Goal: Transaction & Acquisition: Purchase product/service

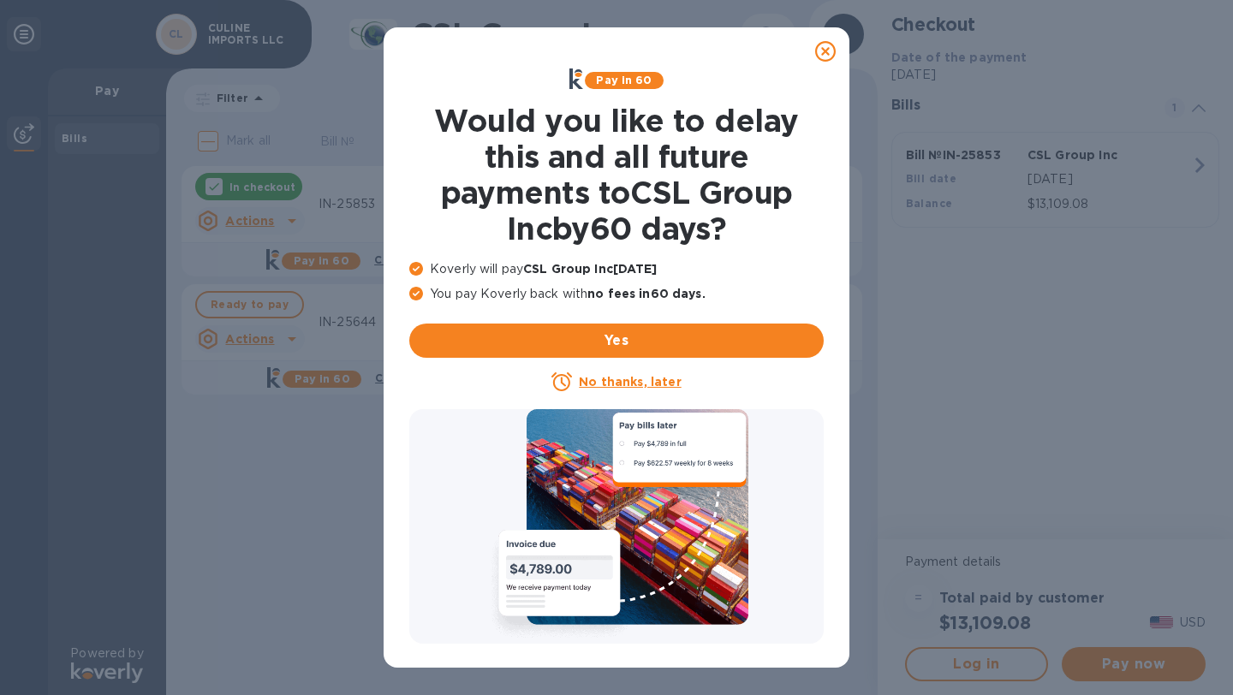
click at [824, 47] on icon at bounding box center [825, 51] width 21 height 21
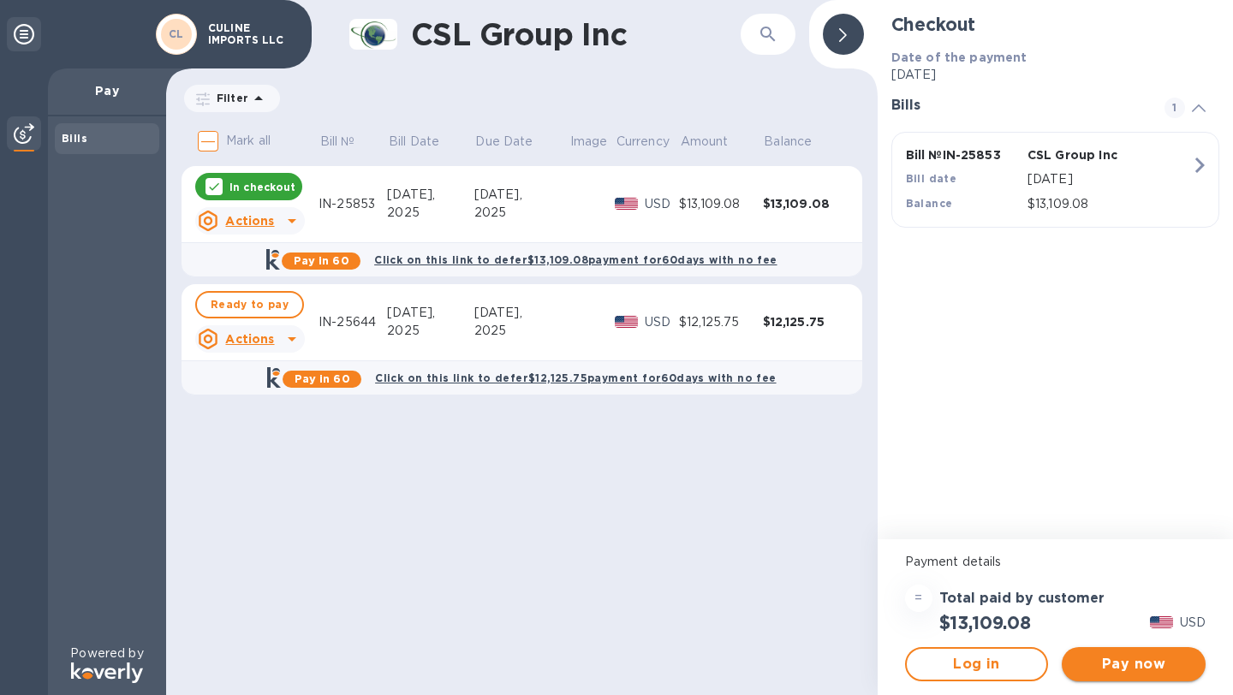
click at [1144, 665] on span "Pay now" at bounding box center [1134, 664] width 116 height 21
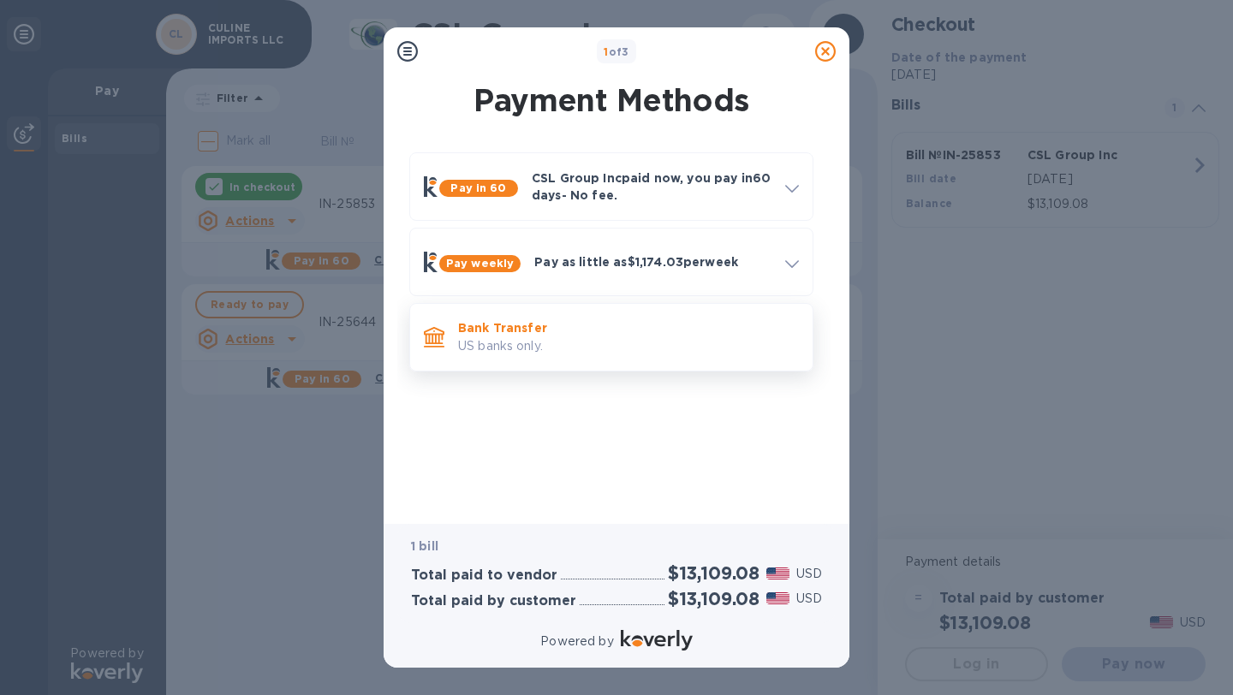
click at [625, 325] on p "Bank Transfer" at bounding box center [628, 327] width 341 height 17
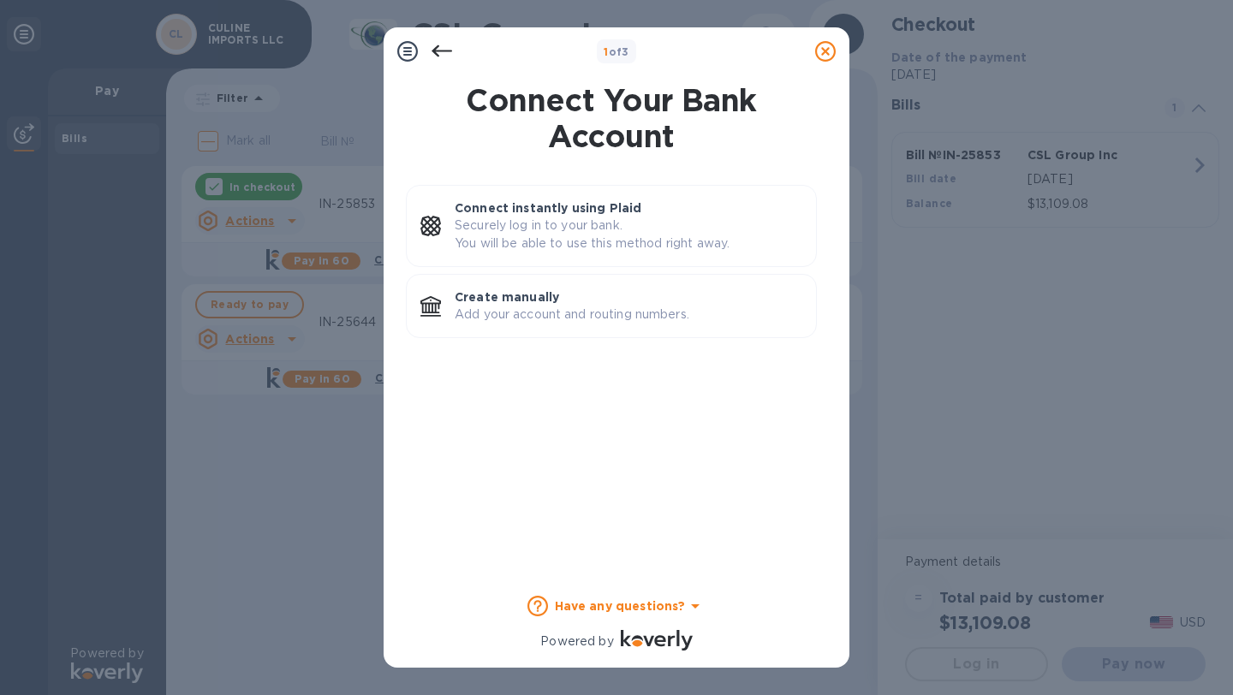
click at [438, 56] on icon at bounding box center [442, 51] width 21 height 12
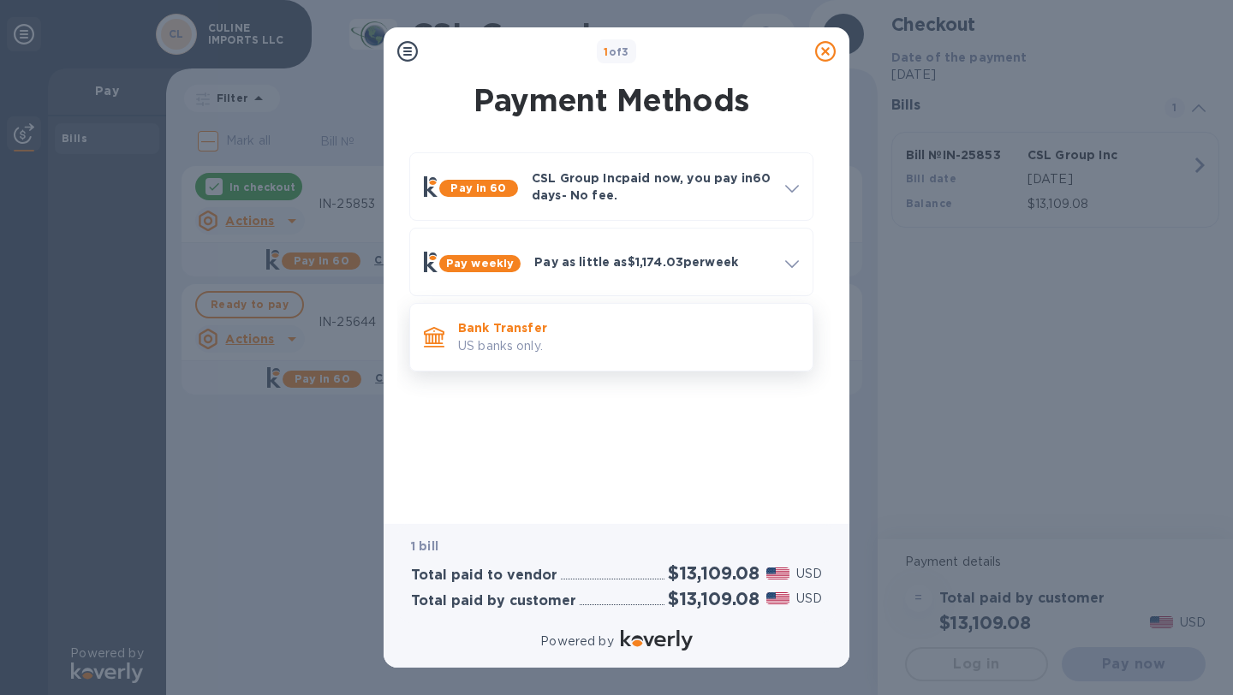
click at [571, 340] on p "US banks only." at bounding box center [628, 346] width 341 height 18
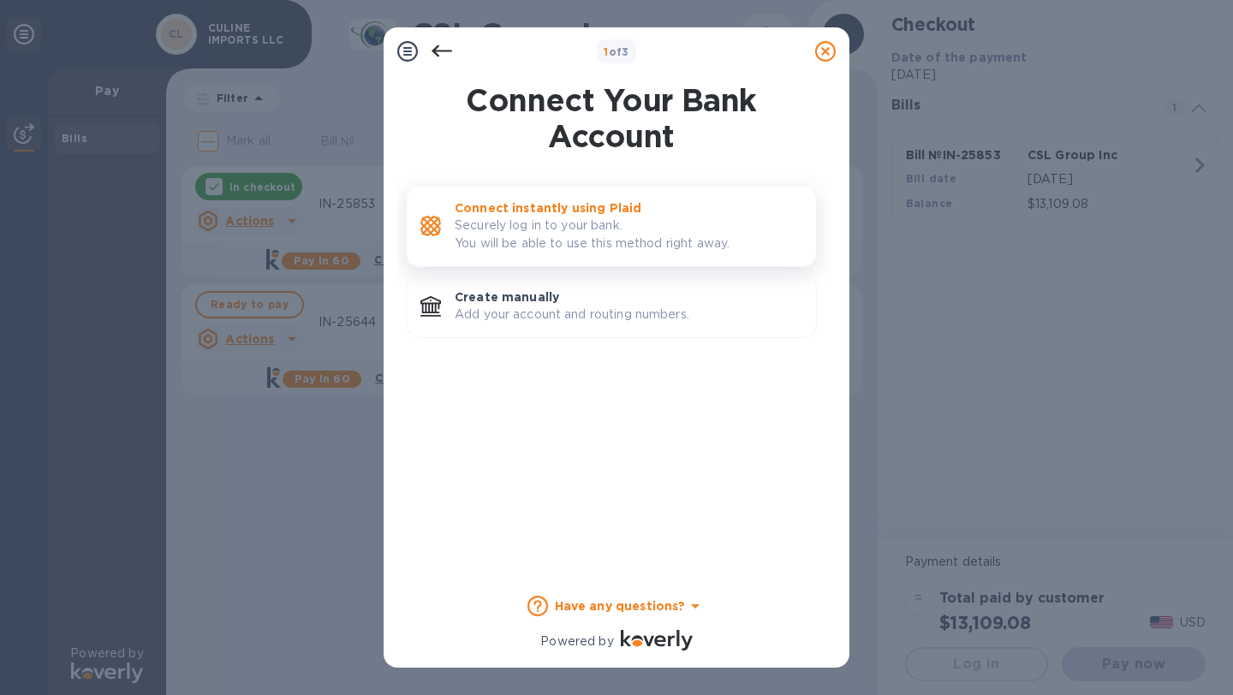
click at [580, 238] on p "Securely log in to your bank. You will be able to use this method right away." at bounding box center [629, 235] width 348 height 36
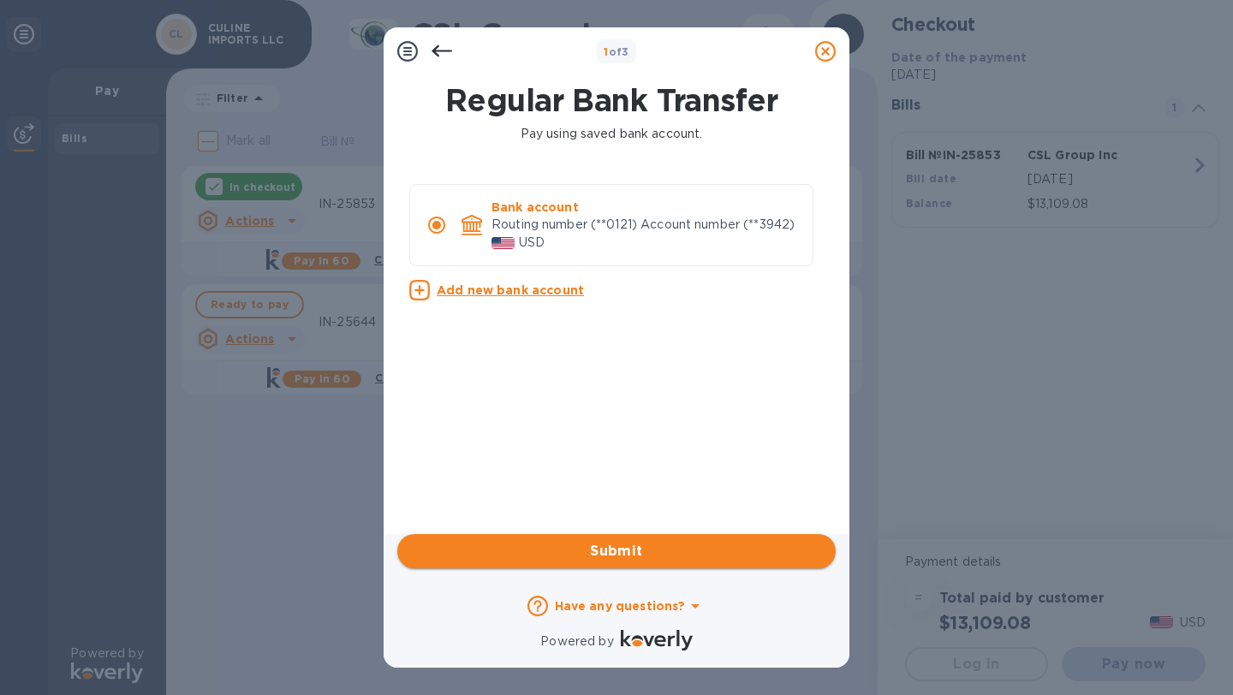
click at [638, 536] on button "Submit" at bounding box center [616, 551] width 438 height 34
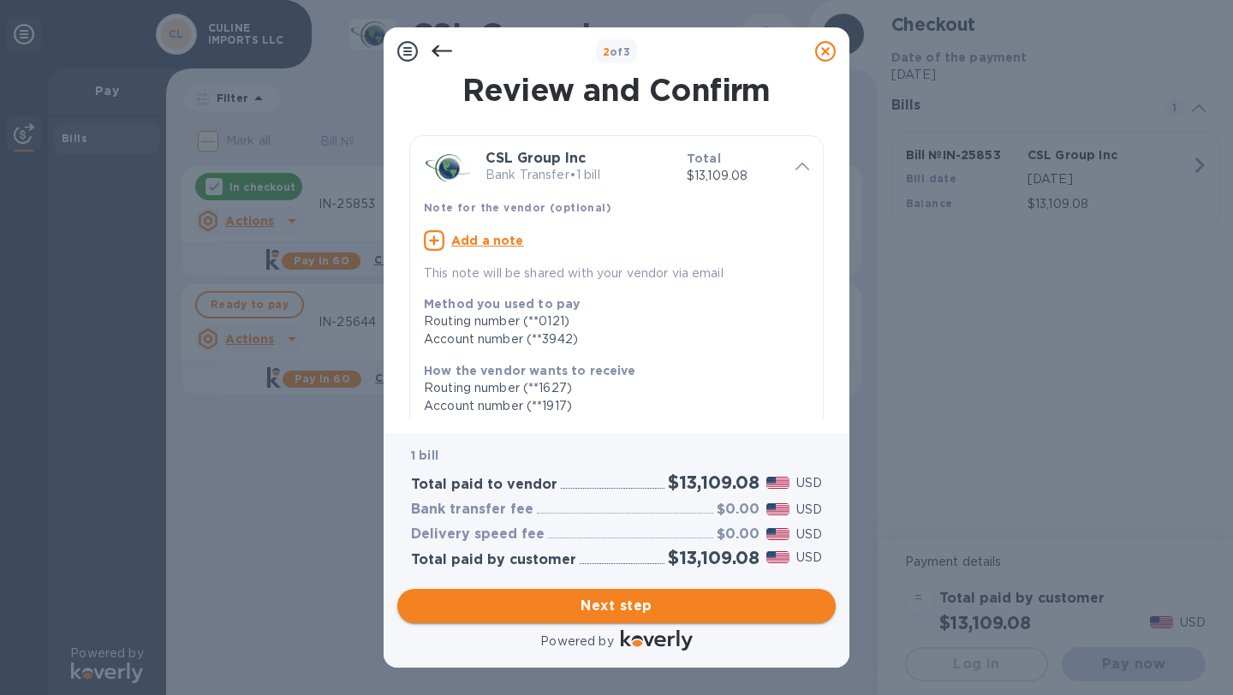
click at [670, 589] on button "Next step" at bounding box center [616, 606] width 438 height 34
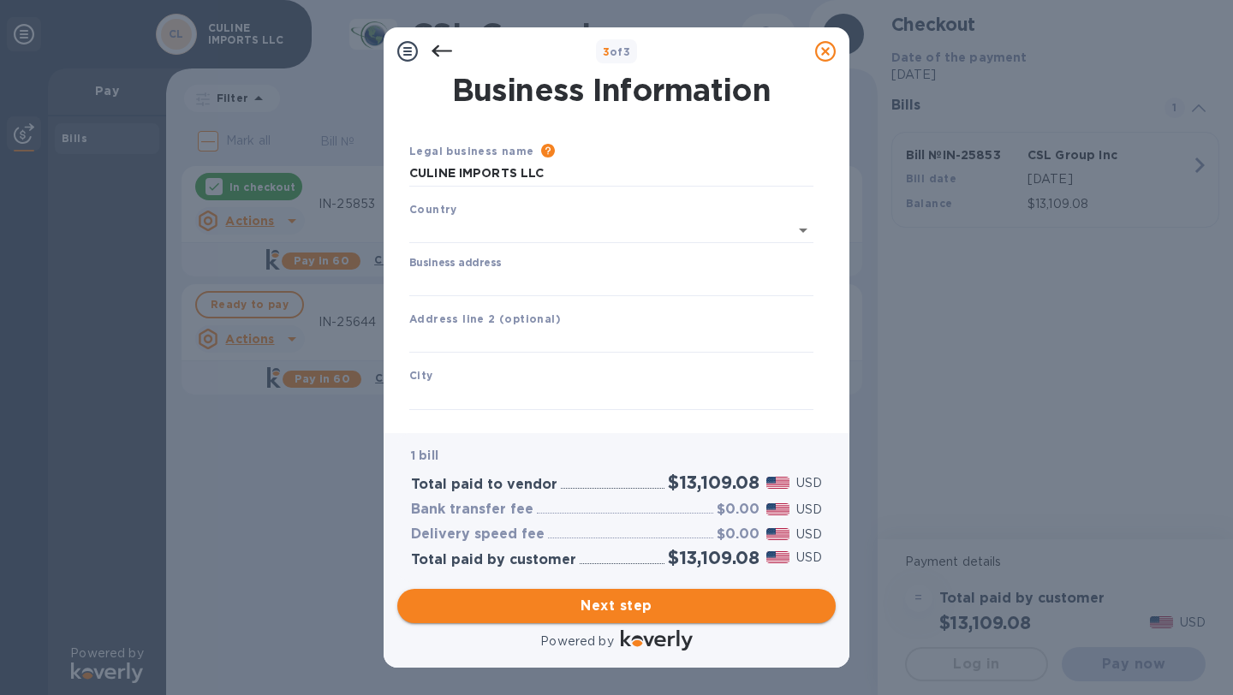
type input "[GEOGRAPHIC_DATA]"
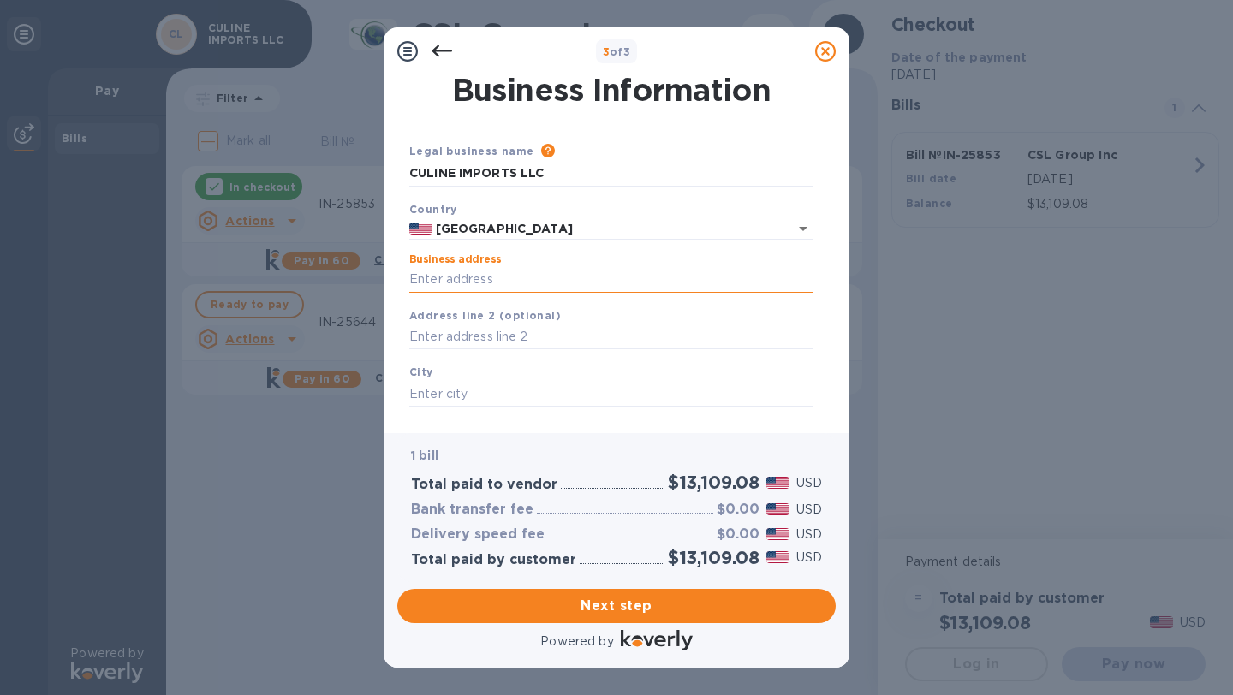
click at [571, 289] on input "Business address" at bounding box center [611, 280] width 404 height 26
type input "[STREET_ADDRESS][PERSON_NAME]"
type input "[PERSON_NAME][GEOGRAPHIC_DATA]"
type input "CA"
type input "90211"
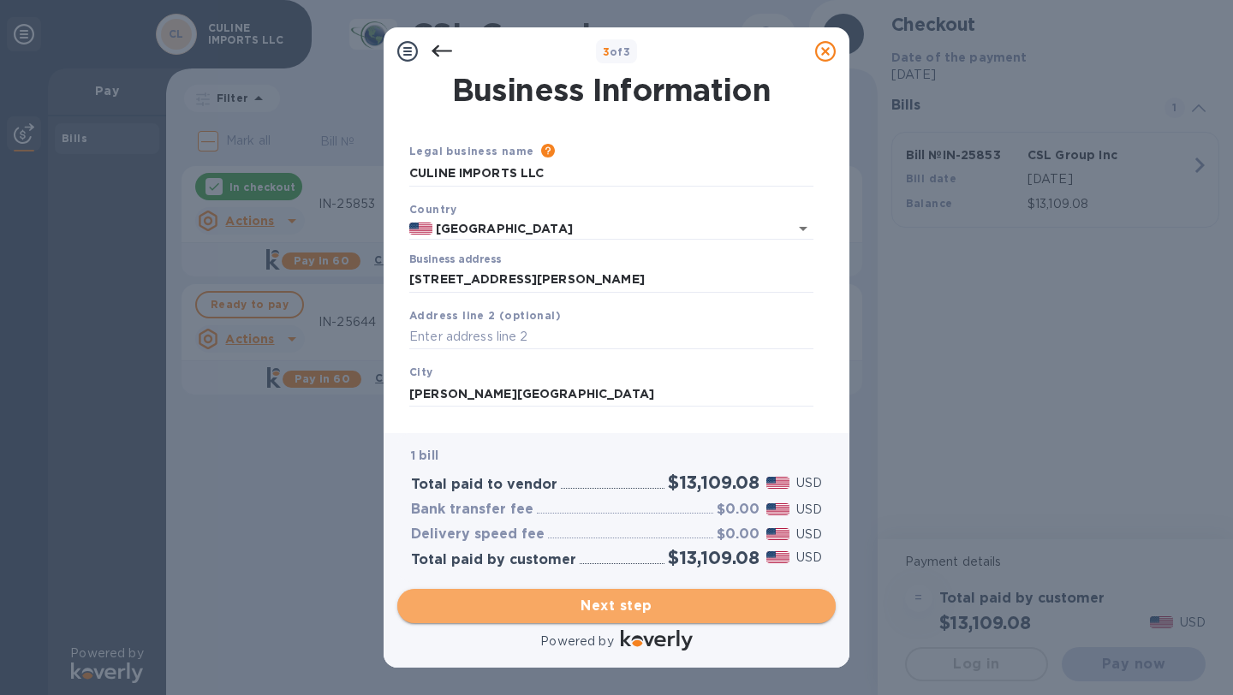
click at [608, 605] on span "Next step" at bounding box center [616, 606] width 411 height 21
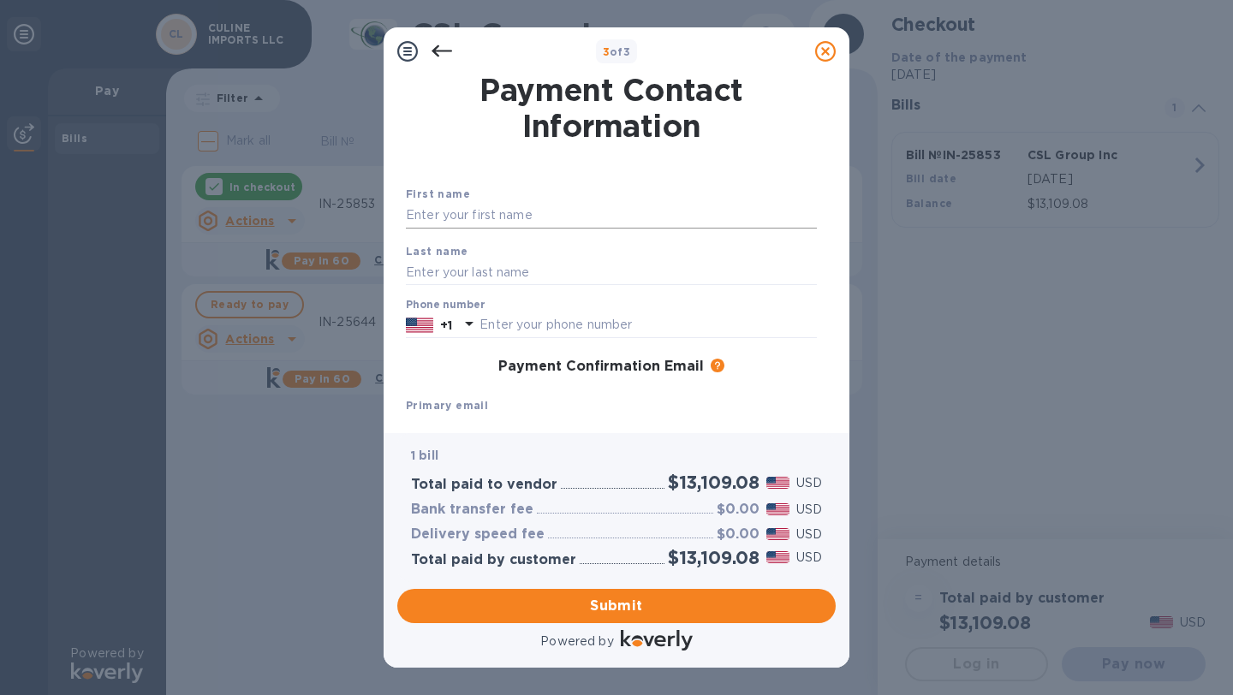
click at [612, 217] on input "text" at bounding box center [611, 216] width 411 height 26
type input "AVISHAI"
type input "ZARIFPOUR"
type input "3106582025"
type input "[EMAIL_ADDRESS][DOMAIN_NAME]"
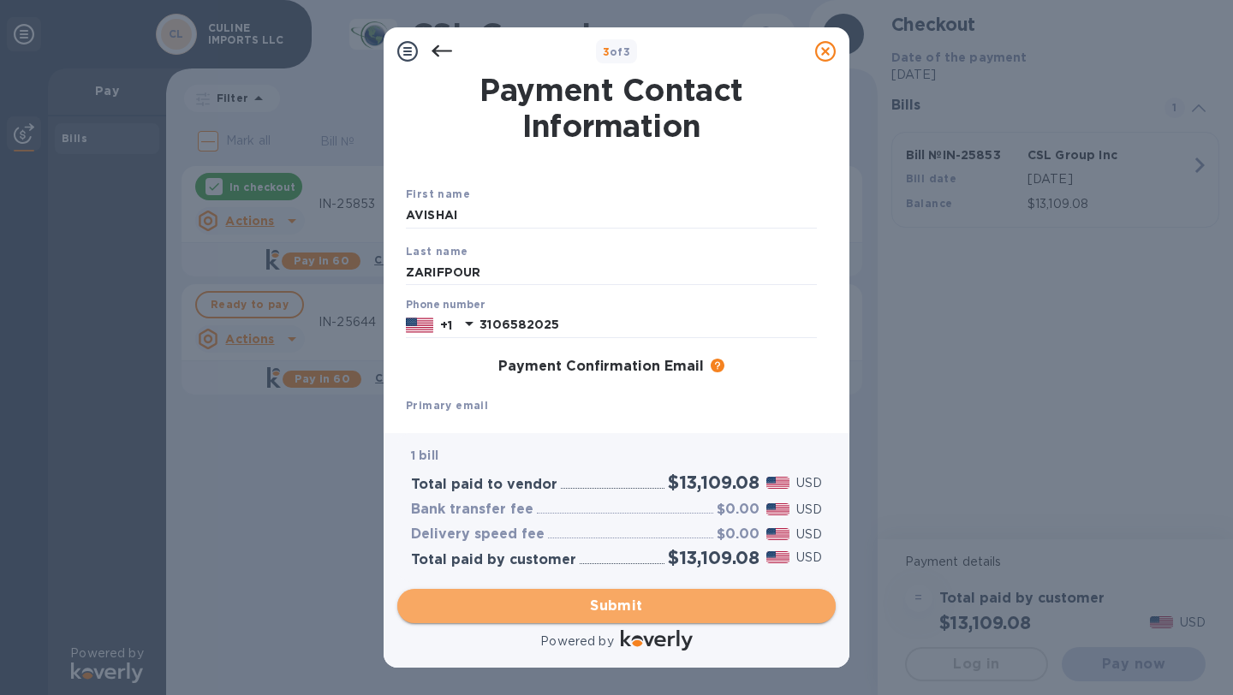
click at [654, 609] on span "Submit" at bounding box center [616, 606] width 411 height 21
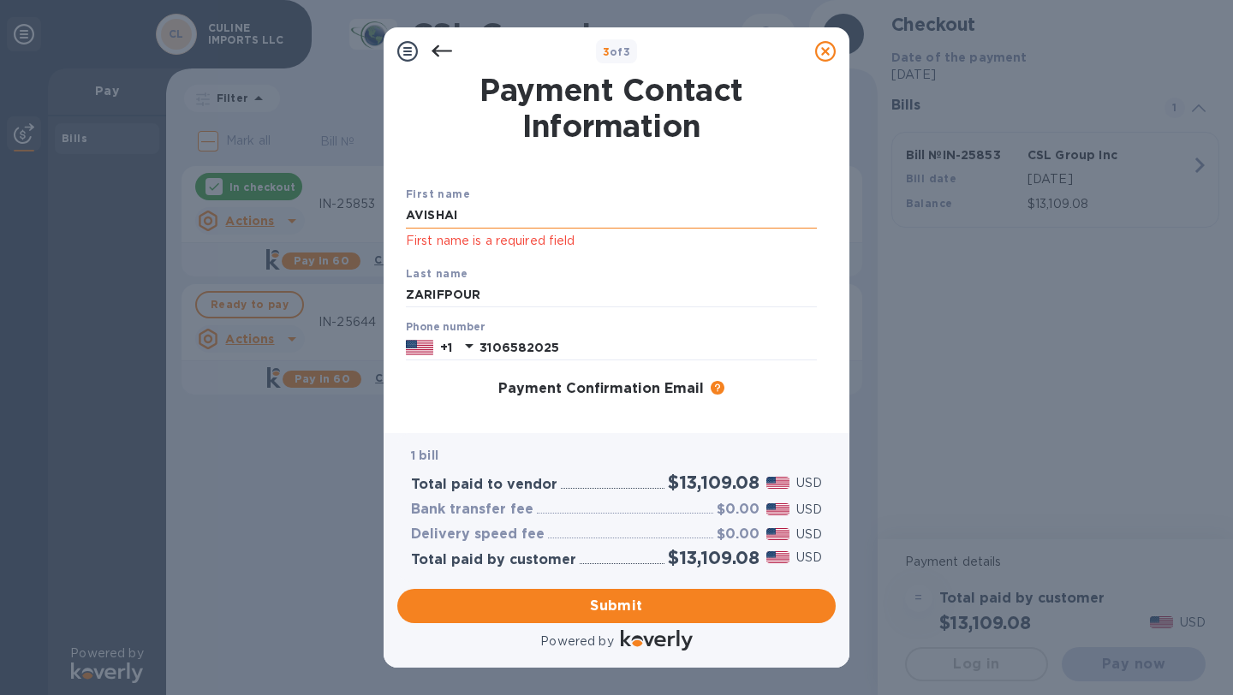
click at [591, 223] on input "AVISHAI" at bounding box center [611, 216] width 411 height 26
click at [628, 262] on div "Last name [PERSON_NAME]" at bounding box center [611, 286] width 425 height 57
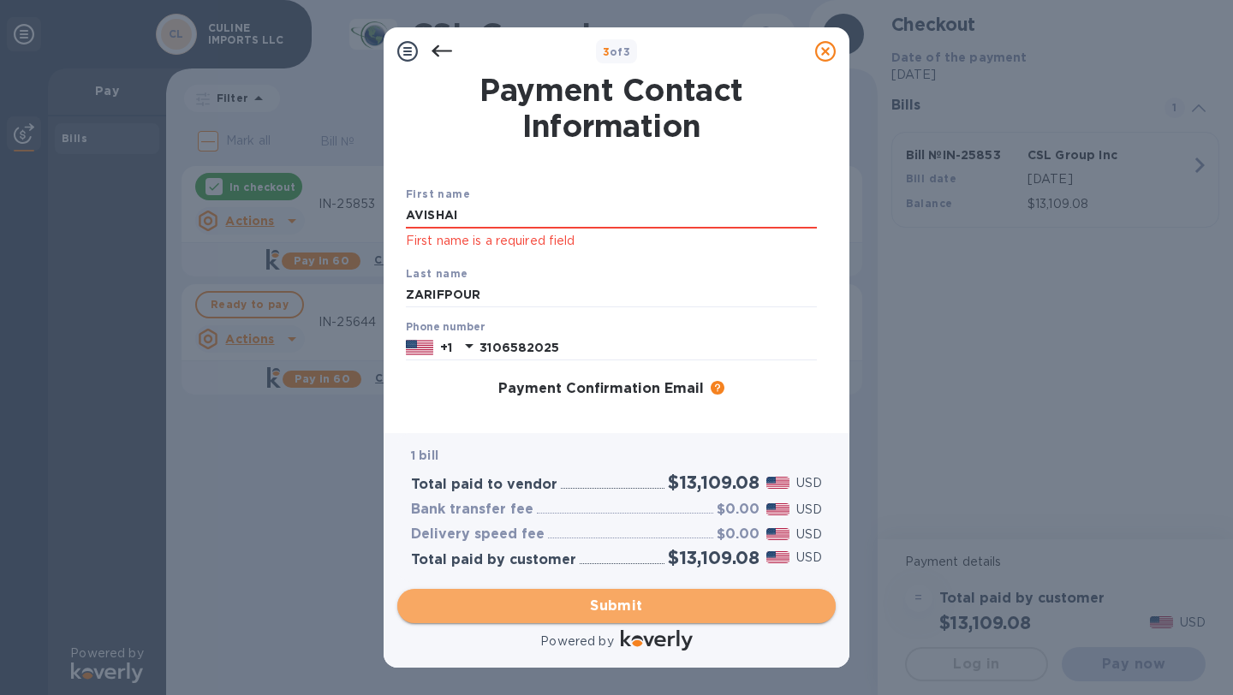
click at [610, 611] on span "Submit" at bounding box center [616, 606] width 411 height 21
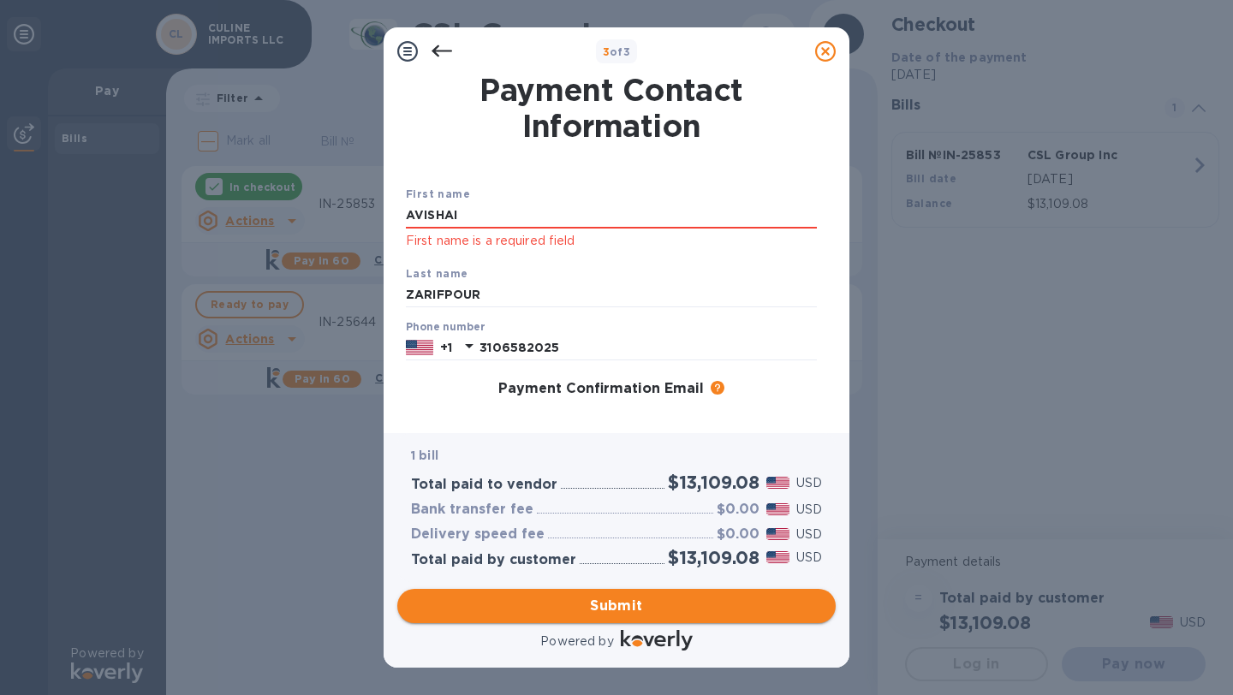
click at [610, 611] on span "Submit" at bounding box center [616, 606] width 411 height 21
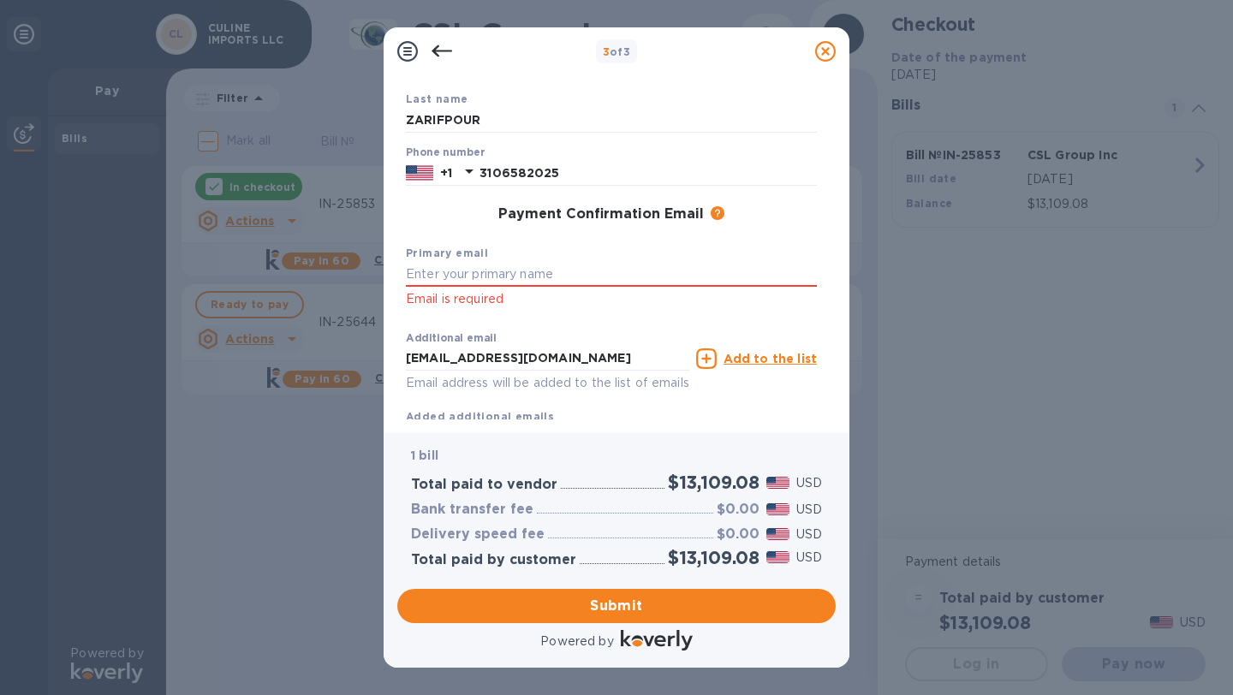
scroll to position [229, 0]
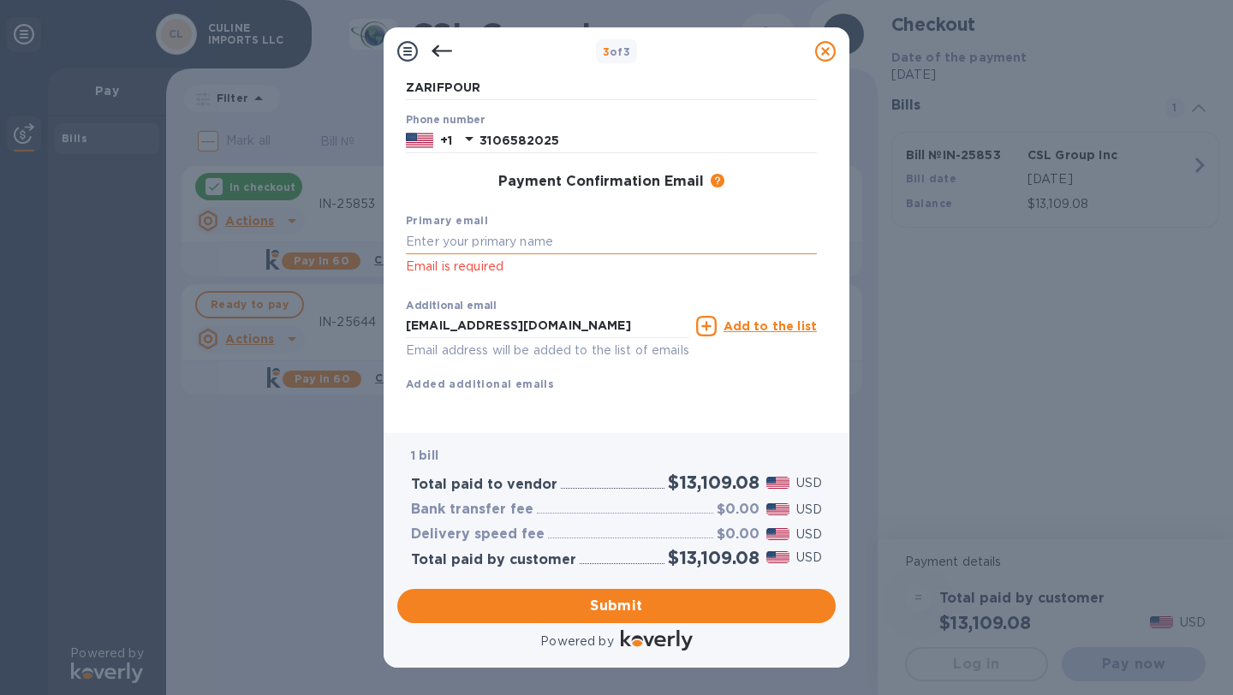
click at [568, 229] on input "text" at bounding box center [611, 242] width 411 height 26
type input "A"
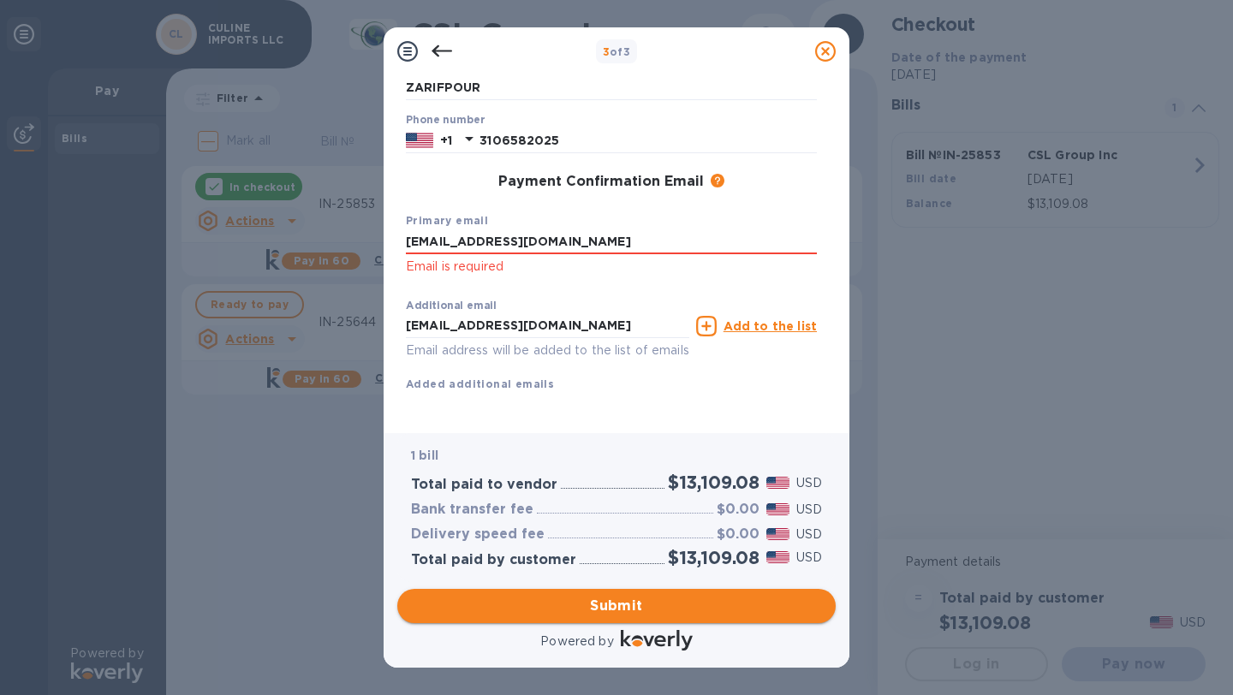
type input "[EMAIL_ADDRESS][DOMAIN_NAME]"
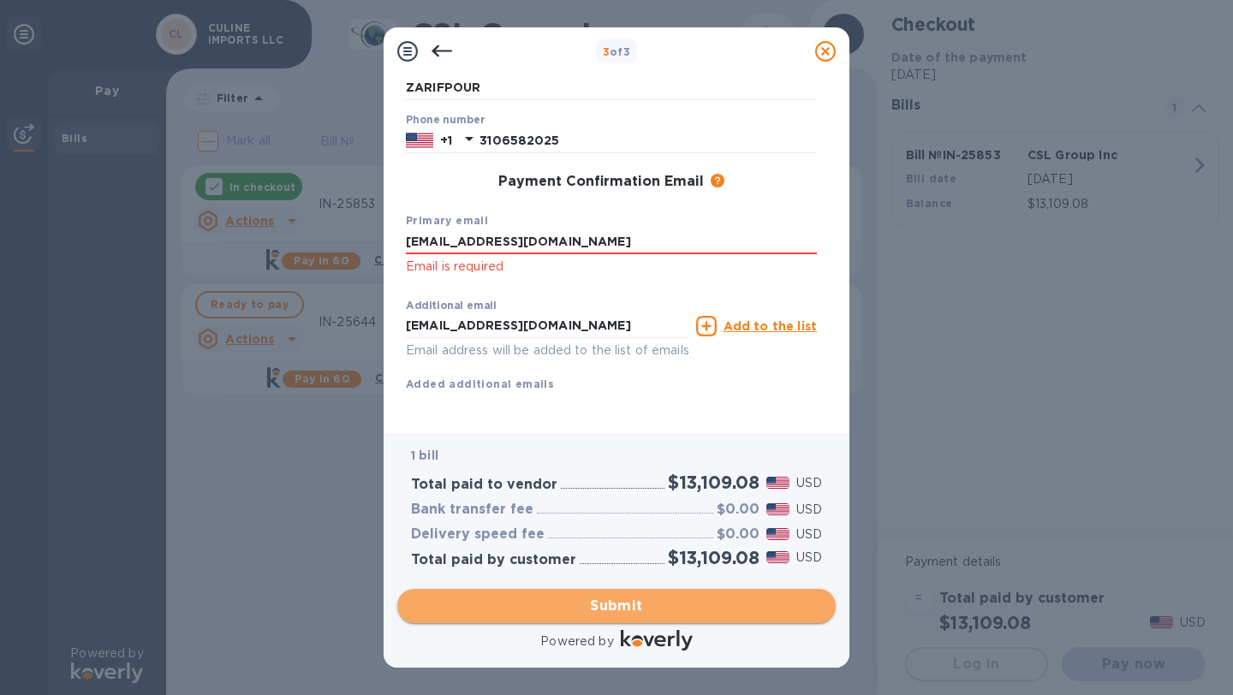
click at [704, 590] on button "Submit" at bounding box center [616, 606] width 438 height 34
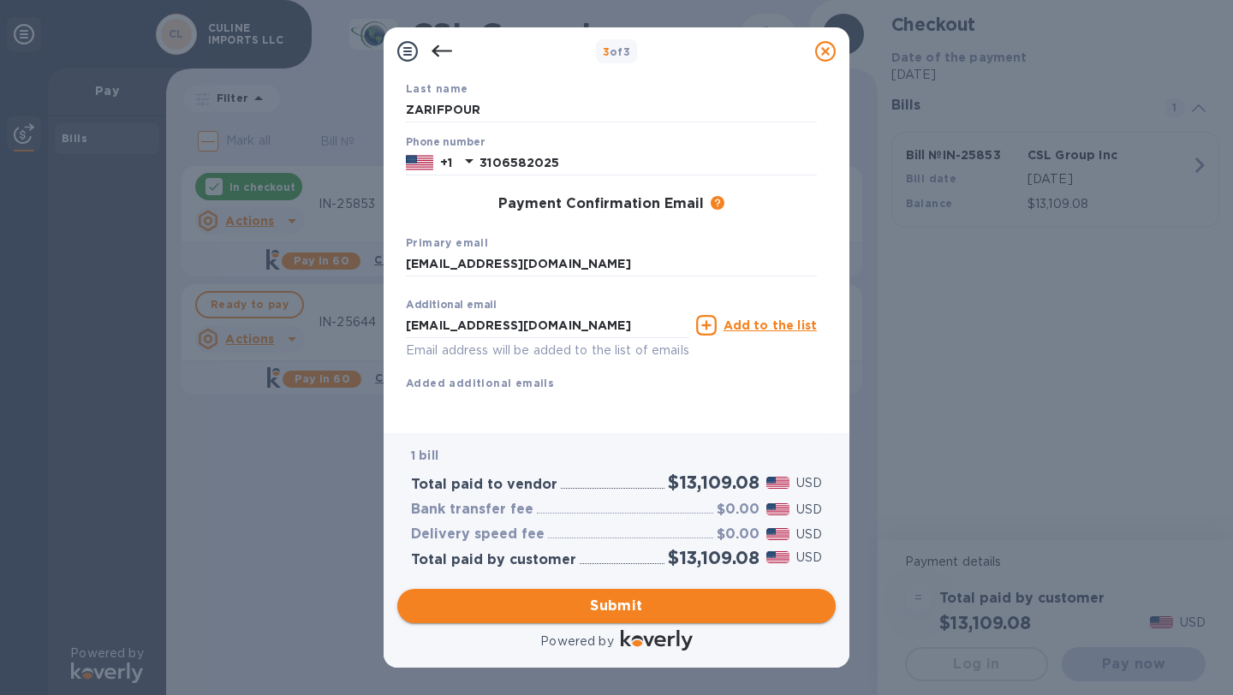
click at [662, 603] on span "Submit" at bounding box center [616, 606] width 411 height 21
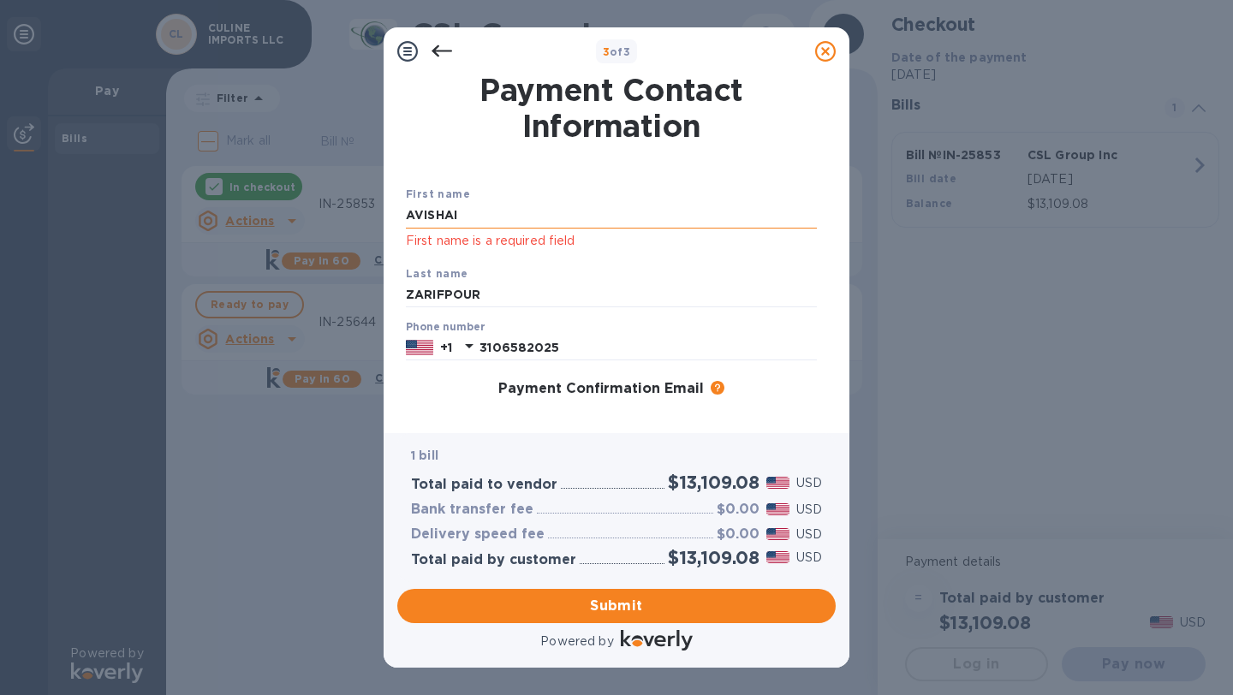
click at [512, 210] on input "AVISHAI" at bounding box center [611, 216] width 411 height 26
click at [493, 219] on input "AVISHAI" at bounding box center [611, 216] width 411 height 26
type input "A"
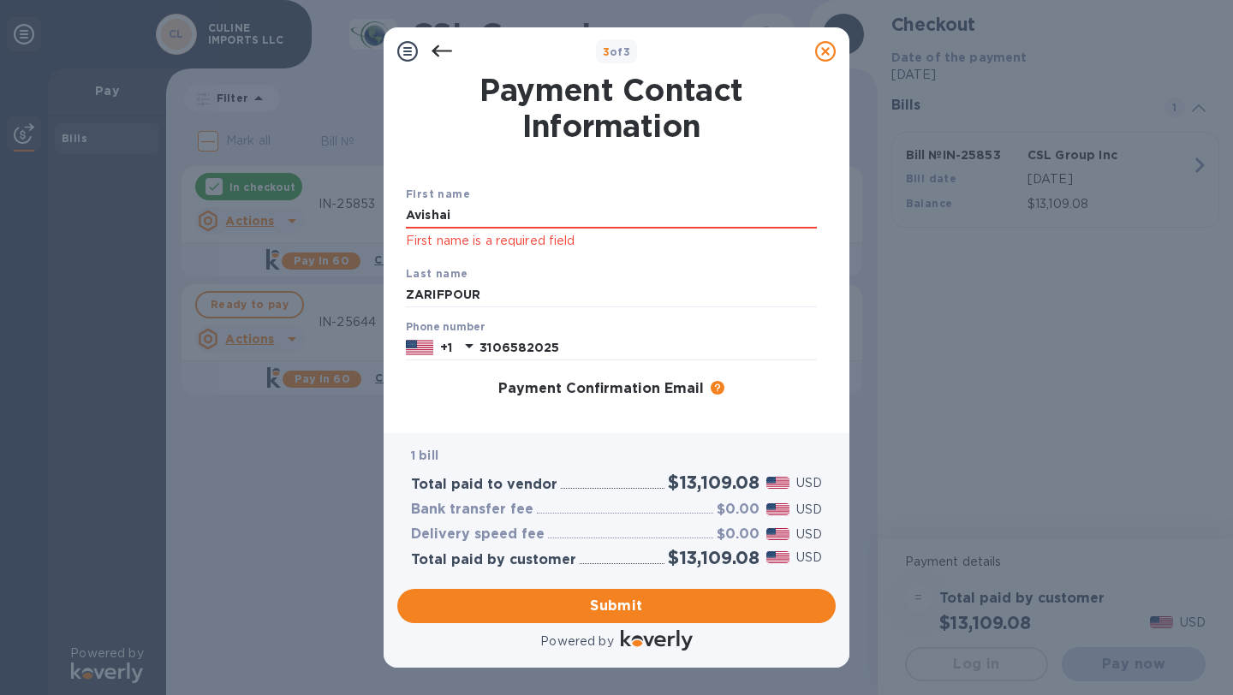
type input "Avishai"
click at [556, 161] on div "First name Avishai First name is a required field Last name [PERSON_NAME] Phone…" at bounding box center [611, 367] width 418 height 426
click at [688, 586] on div "Submit" at bounding box center [616, 606] width 452 height 48
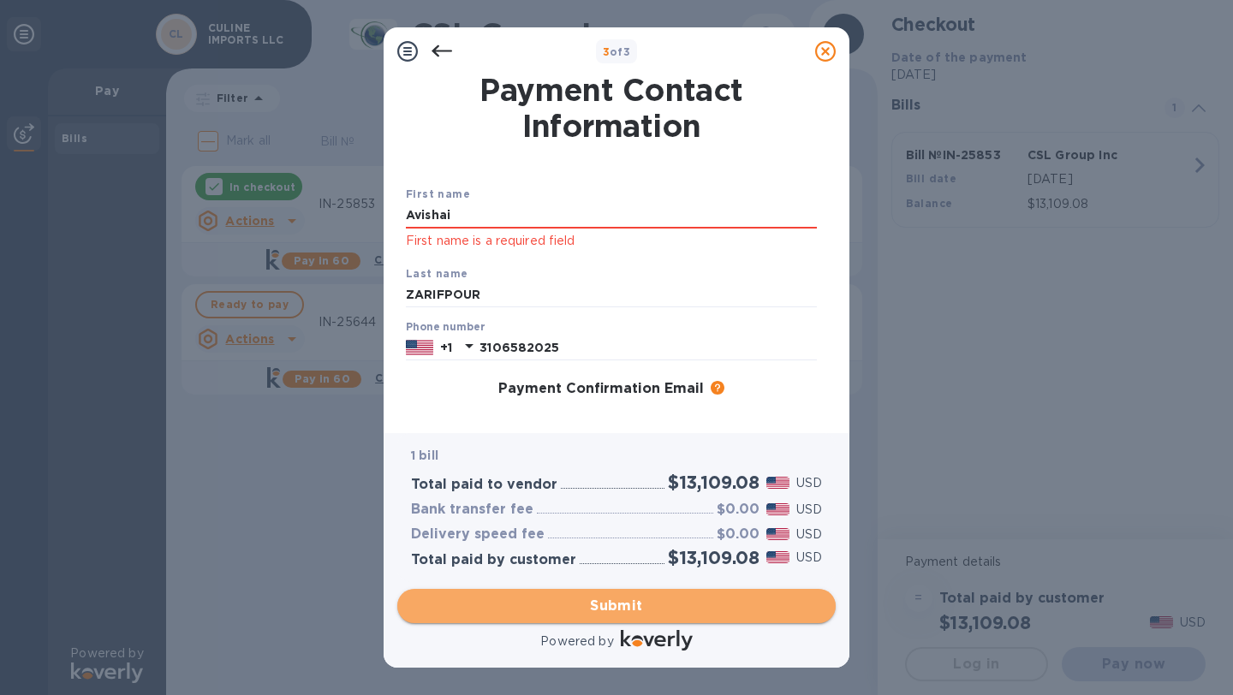
click at [678, 604] on span "Submit" at bounding box center [616, 606] width 411 height 21
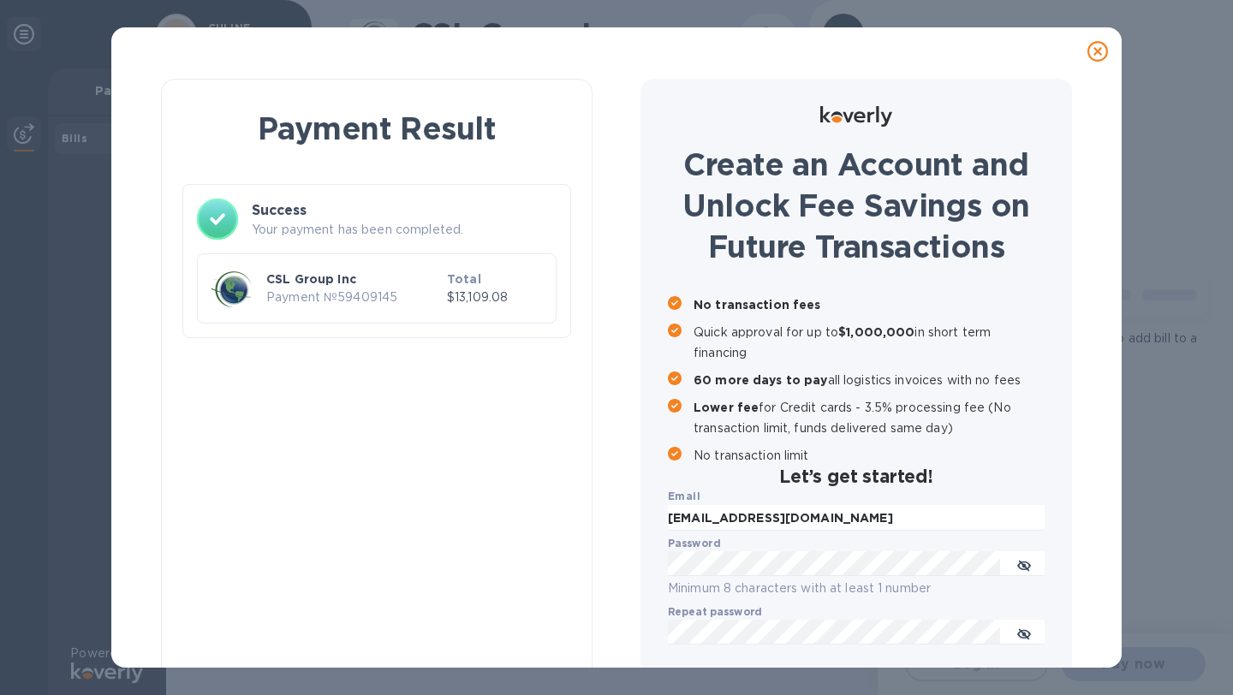
checkbox input "true"
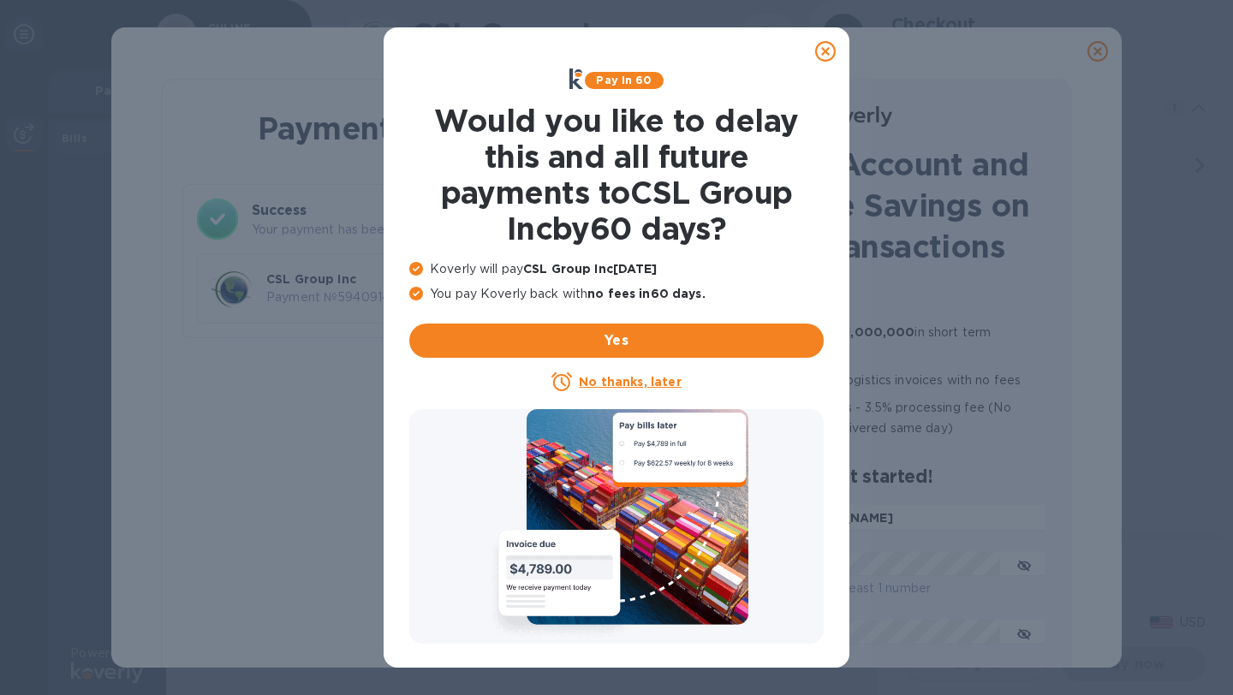
click at [819, 58] on icon at bounding box center [825, 51] width 21 height 21
